Goal: Find specific page/section: Find specific page/section

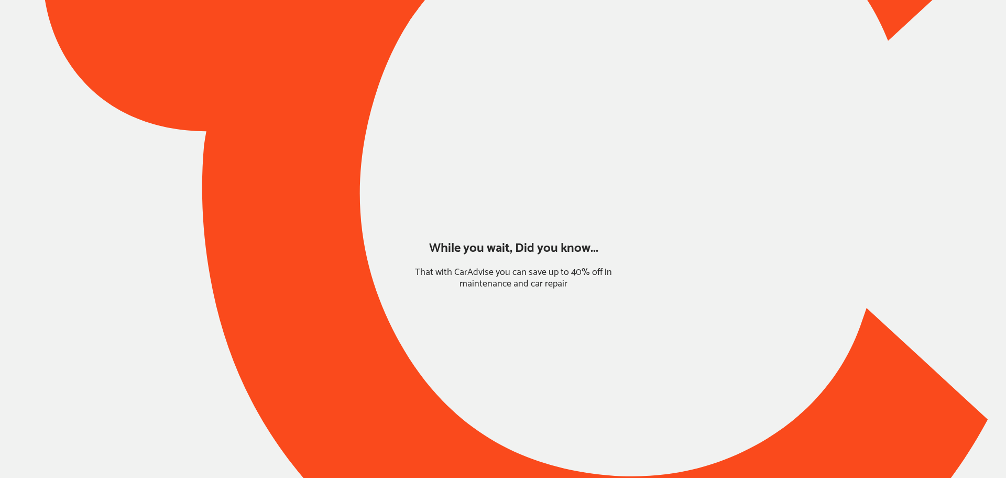
type input "*****"
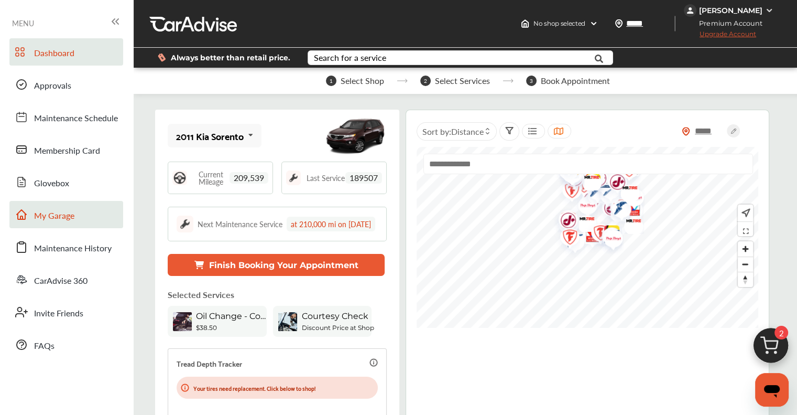
click at [48, 215] on span "My Garage" at bounding box center [54, 216] width 40 height 14
